Goal: Leave review/rating: Leave review/rating

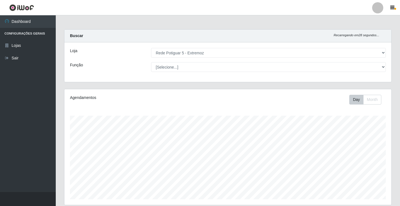
select select "79"
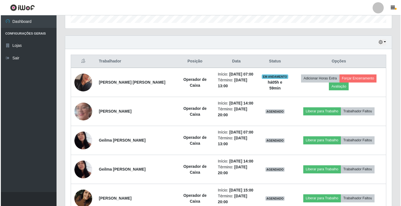
scroll to position [116, 327]
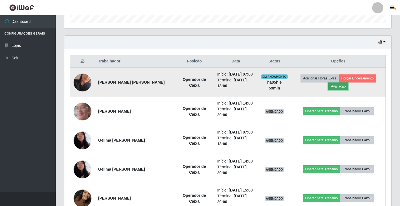
click at [343, 88] on button "Avaliação" at bounding box center [338, 86] width 20 height 8
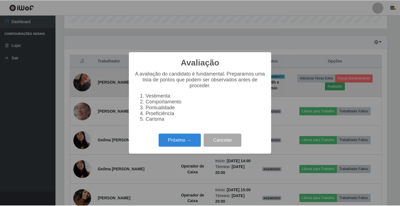
scroll to position [116, 324]
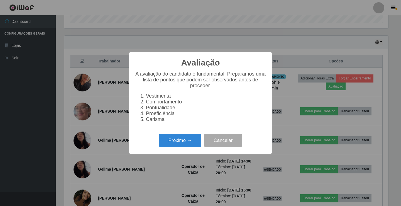
click at [367, 94] on div "Avaliação × A avaliação do candidato é fundamental. Preparamos uma lista de pon…" at bounding box center [200, 103] width 401 height 206
drag, startPoint x: 231, startPoint y: 142, endPoint x: 239, endPoint y: 137, distance: 9.4
click at [230, 142] on button "Cancelar" at bounding box center [223, 140] width 38 height 13
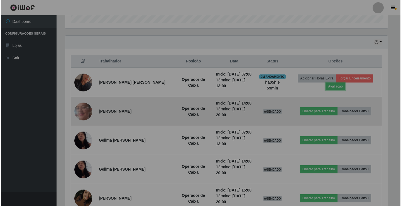
scroll to position [116, 327]
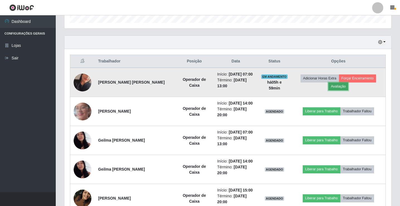
click at [333, 89] on button "Avaliação" at bounding box center [338, 86] width 20 height 8
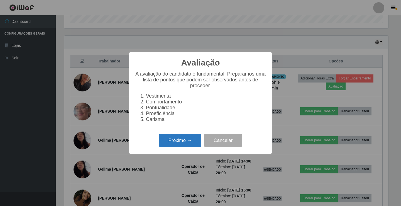
click at [181, 140] on button "Próximo →" at bounding box center [180, 140] width 42 height 13
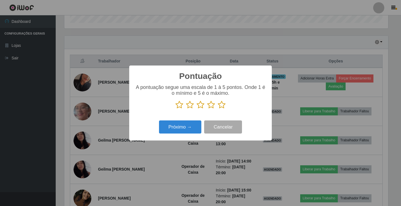
scroll to position [278443, 278235]
click at [223, 104] on icon at bounding box center [222, 105] width 8 height 8
click at [218, 109] on input "radio" at bounding box center [218, 109] width 0 height 0
click at [190, 128] on button "Próximo →" at bounding box center [180, 126] width 42 height 13
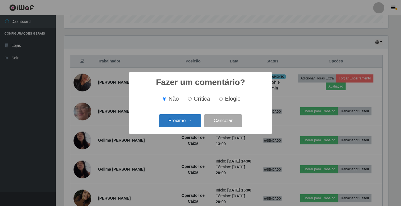
click at [189, 123] on button "Próximo →" at bounding box center [180, 120] width 42 height 13
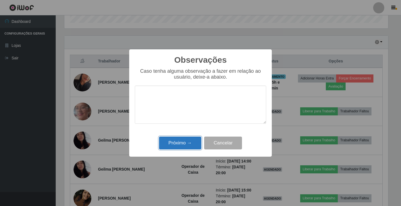
click at [193, 142] on button "Próximo →" at bounding box center [180, 142] width 42 height 13
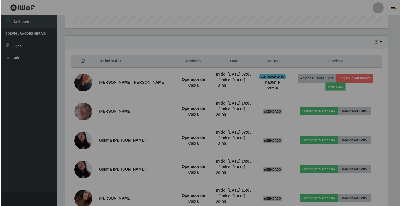
scroll to position [116, 327]
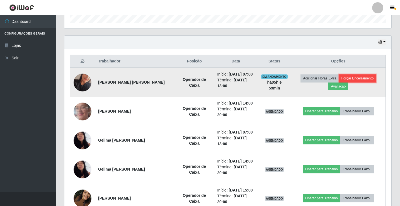
click at [351, 80] on button "Forçar Encerramento" at bounding box center [357, 78] width 37 height 8
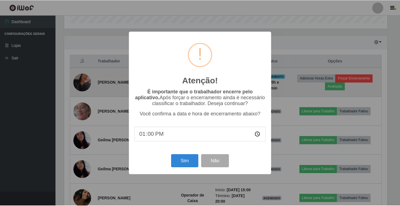
scroll to position [116, 324]
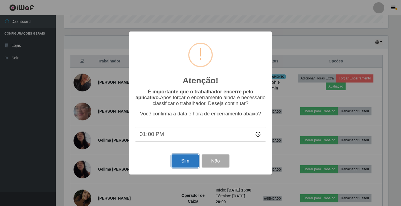
click at [187, 164] on button "Sim" at bounding box center [185, 160] width 27 height 13
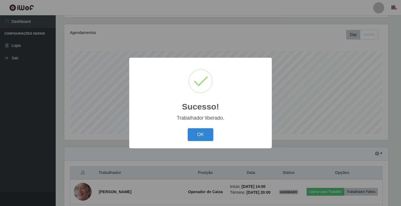
drag, startPoint x: 199, startPoint y: 135, endPoint x: 219, endPoint y: 141, distance: 21.4
click at [199, 134] on button "OK" at bounding box center [201, 134] width 26 height 13
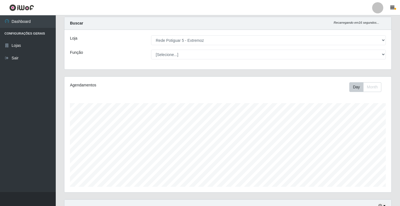
scroll to position [0, 0]
